Goal: Navigation & Orientation: Find specific page/section

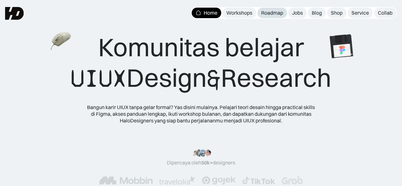
click at [267, 15] on div "Roadmap" at bounding box center [272, 13] width 22 height 7
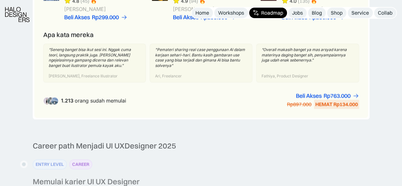
scroll to position [460, 0]
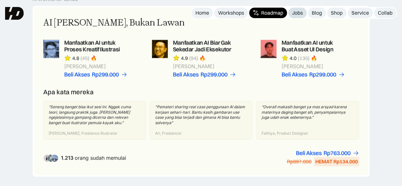
click at [300, 14] on div "Jobs" at bounding box center [297, 13] width 11 height 7
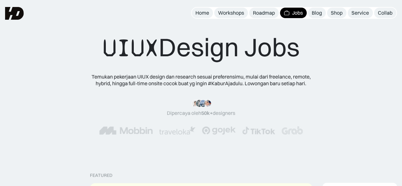
click at [14, 17] on img at bounding box center [14, 13] width 19 height 13
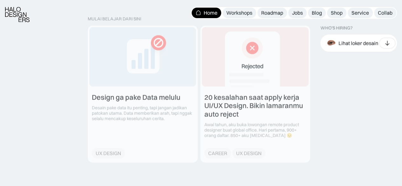
scroll to position [708, 0]
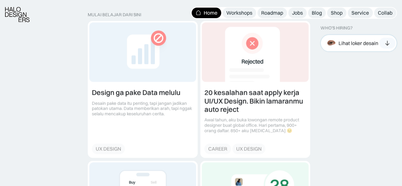
click at [356, 49] on div "Lihat loker desain" at bounding box center [352, 43] width 54 height 14
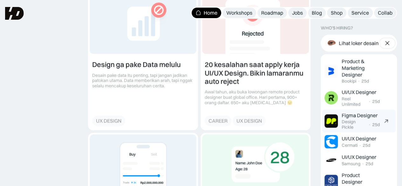
scroll to position [732, 0]
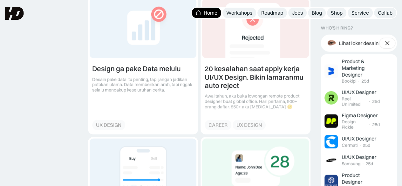
click at [384, 41] on div at bounding box center [388, 43] width 16 height 11
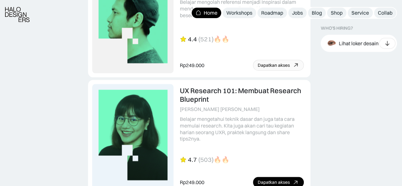
scroll to position [1584, 0]
